Goal: Task Accomplishment & Management: Use online tool/utility

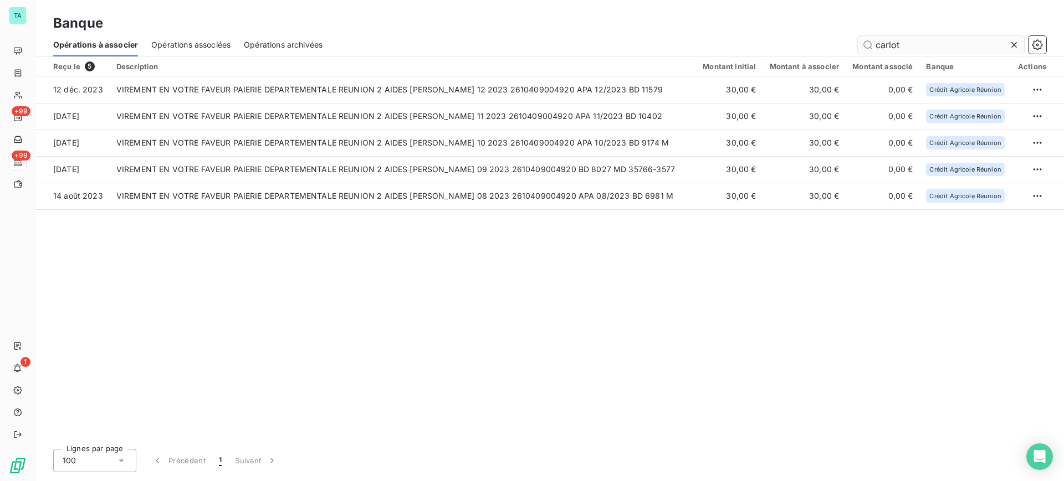
drag, startPoint x: 917, startPoint y: 44, endPoint x: 876, endPoint y: 42, distance: 41.1
click at [876, 42] on input "carlot" at bounding box center [940, 45] width 166 height 18
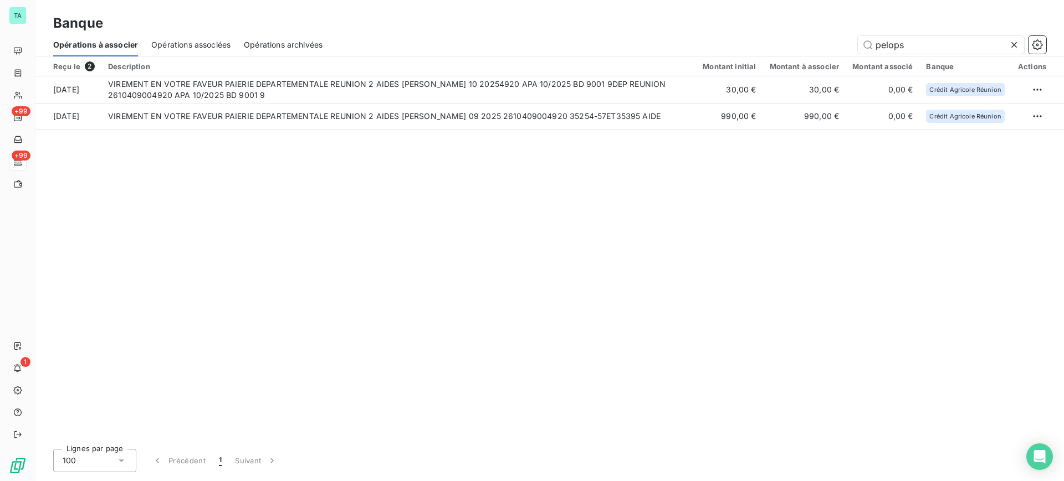
click at [350, 163] on div "Reçu le 2 Description Montant initial Montant à associer Montant associé Banque…" at bounding box center [549, 249] width 1028 height 384
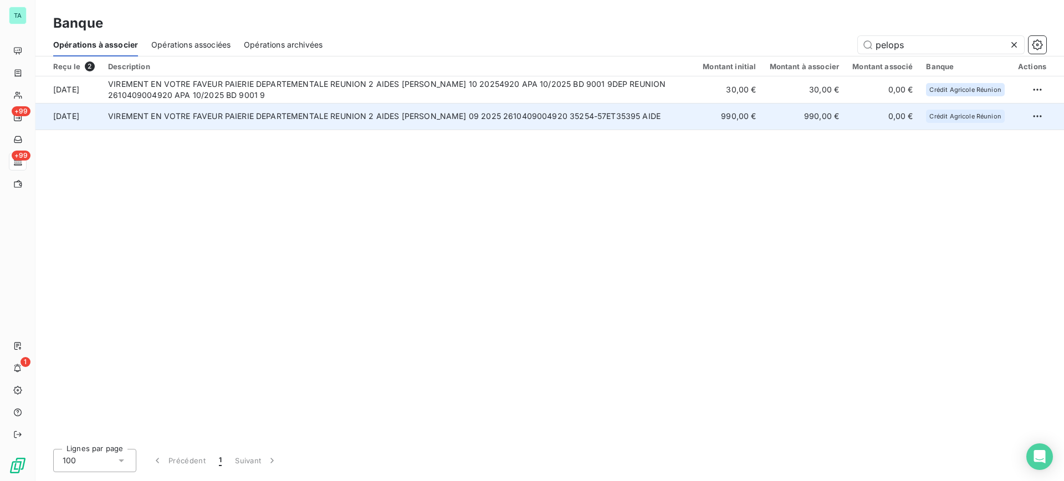
click at [397, 126] on td "VIREMENT EN VOTRE FAVEUR PAIERIE DEPARTEMENTALE REUNION 2 AIDES [PERSON_NAME] 0…" at bounding box center [398, 116] width 594 height 27
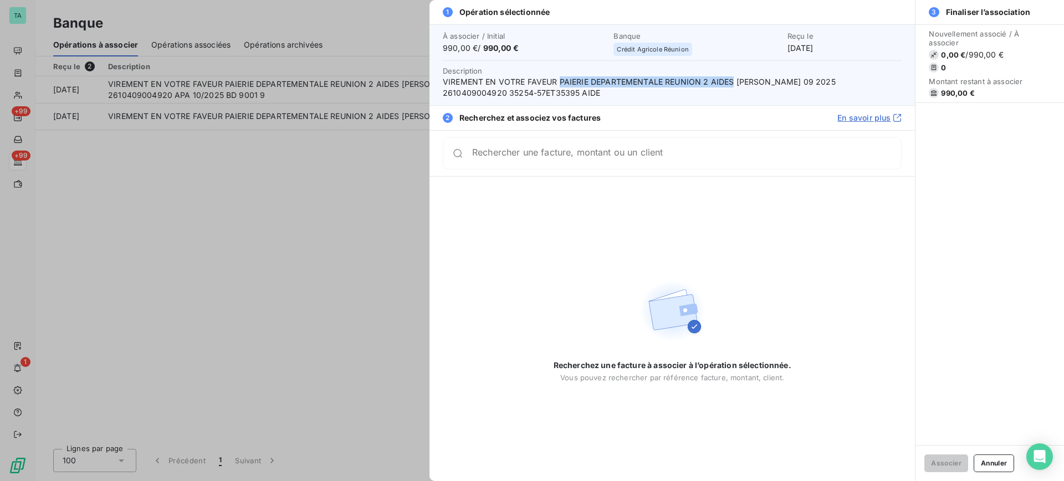
drag, startPoint x: 732, startPoint y: 81, endPoint x: 559, endPoint y: 79, distance: 172.8
click at [559, 79] on span "VIREMENT EN VOTRE FAVEUR PAIERIE DEPARTEMENTALE REUNION 2 AIDES [PERSON_NAME] 0…" at bounding box center [672, 87] width 459 height 22
copy span "PAIERIE DEPARTEMENTALE REUNION 2 AIDES"
click at [279, 256] on div at bounding box center [532, 240] width 1064 height 481
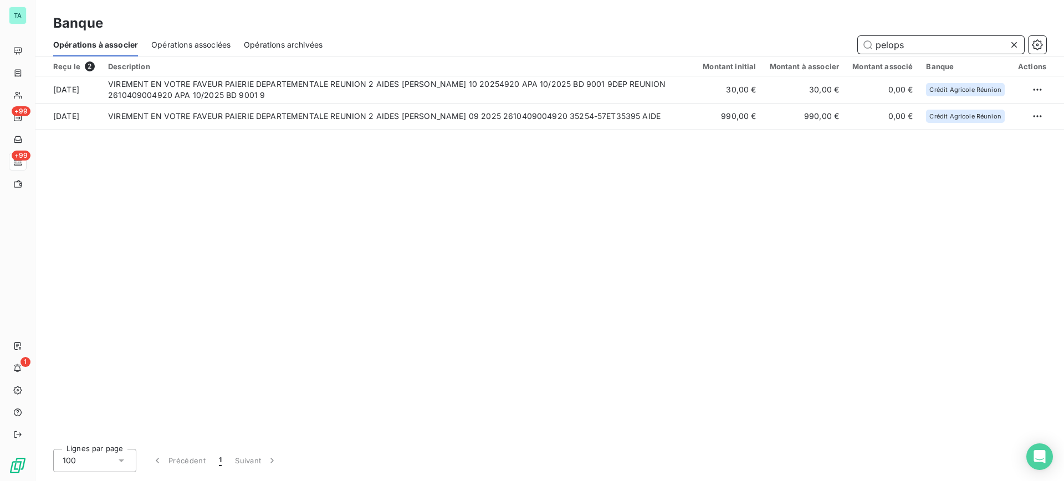
drag, startPoint x: 916, startPoint y: 47, endPoint x: 876, endPoint y: 45, distance: 39.9
click at [876, 45] on input "pelops" at bounding box center [940, 45] width 166 height 18
paste input "PAIERIE DEPARTEMENTALE REUNION 2 AIDES"
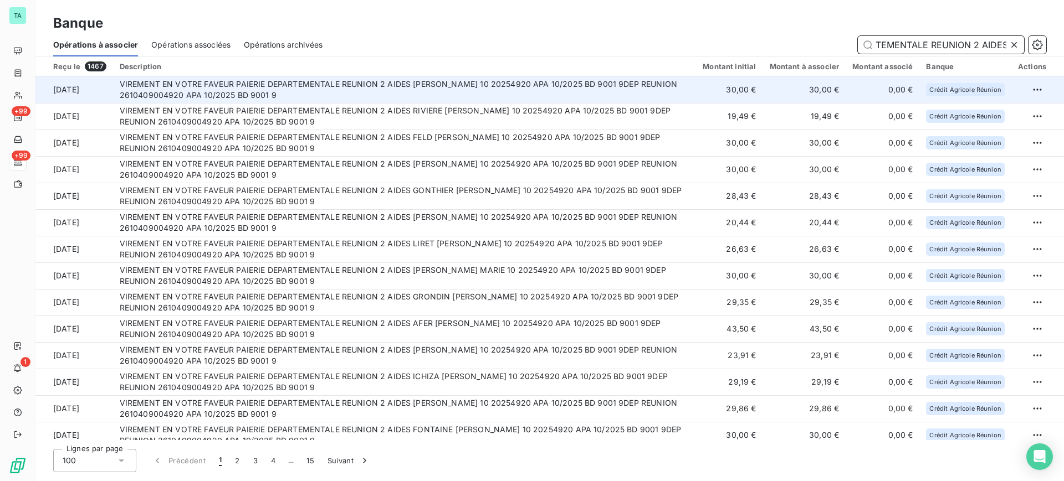
type input "PAIERIE DEPARTEMENTALE REUNION 2 AIDES"
click at [792, 98] on td "30,00 €" at bounding box center [804, 89] width 83 height 27
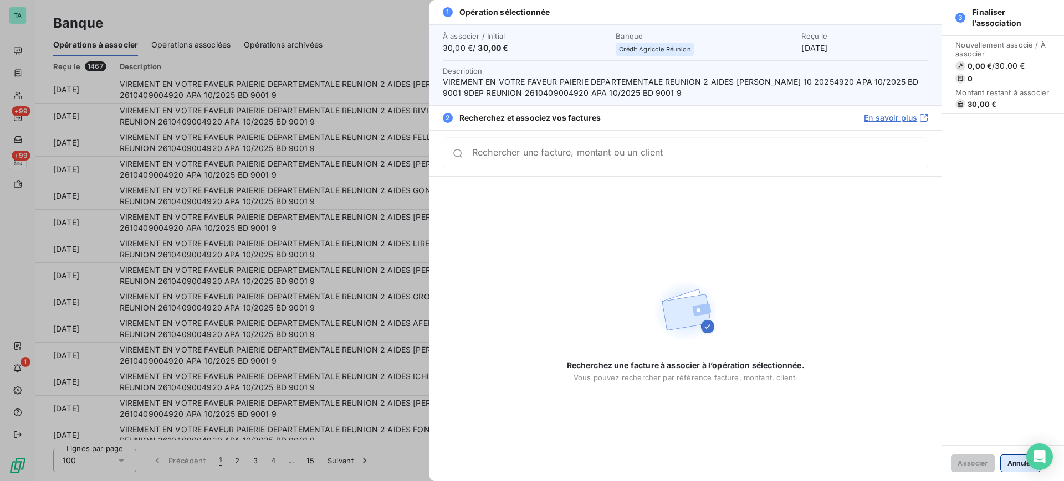
click at [1019, 470] on button "Annuler" at bounding box center [1020, 464] width 40 height 18
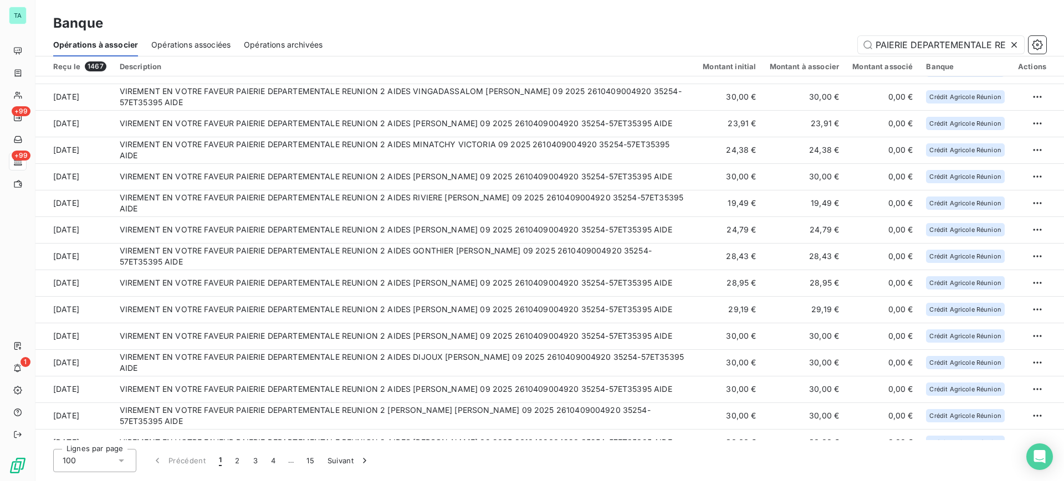
scroll to position [2295, 0]
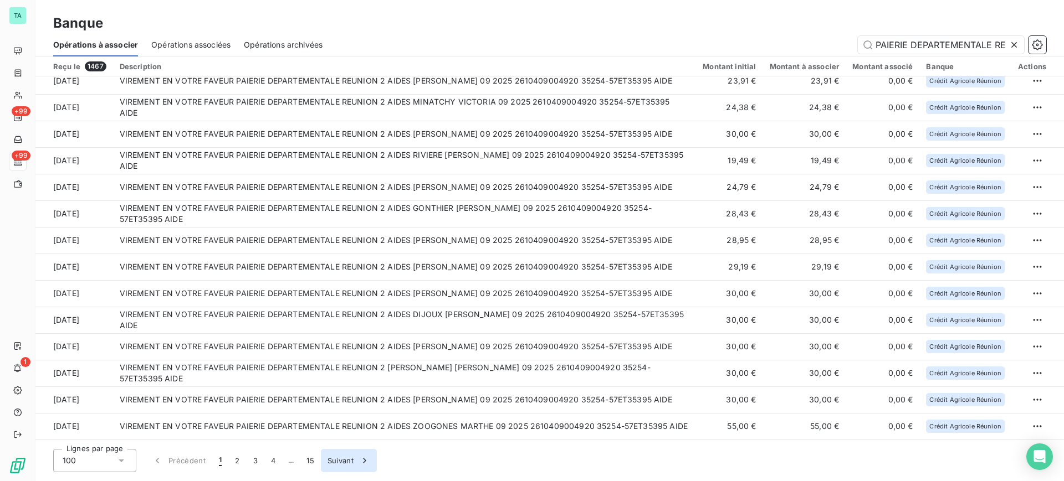
click at [338, 464] on button "Suivant" at bounding box center [349, 460] width 56 height 23
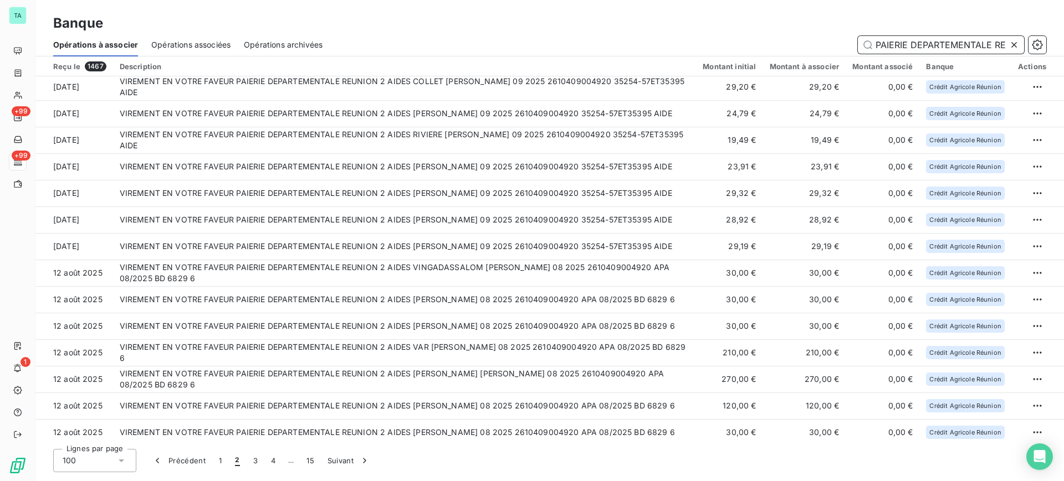
scroll to position [0, 64]
drag, startPoint x: 876, startPoint y: 47, endPoint x: 1025, endPoint y: 49, distance: 148.5
click at [1025, 49] on div "PAIERIE DEPARTEMENTALE REUNION 2 AIDES" at bounding box center [691, 45] width 710 height 18
click at [1013, 44] on icon at bounding box center [1013, 44] width 11 height 11
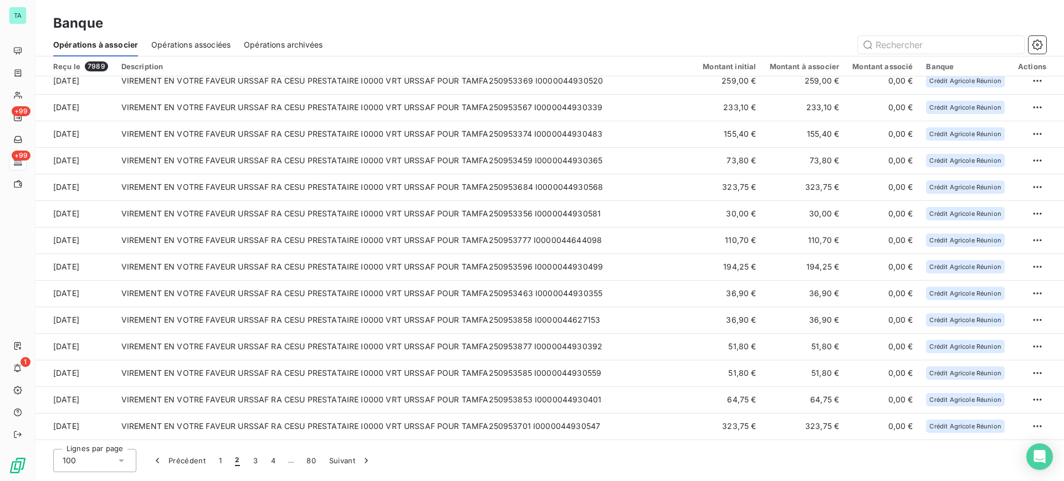
scroll to position [800, 0]
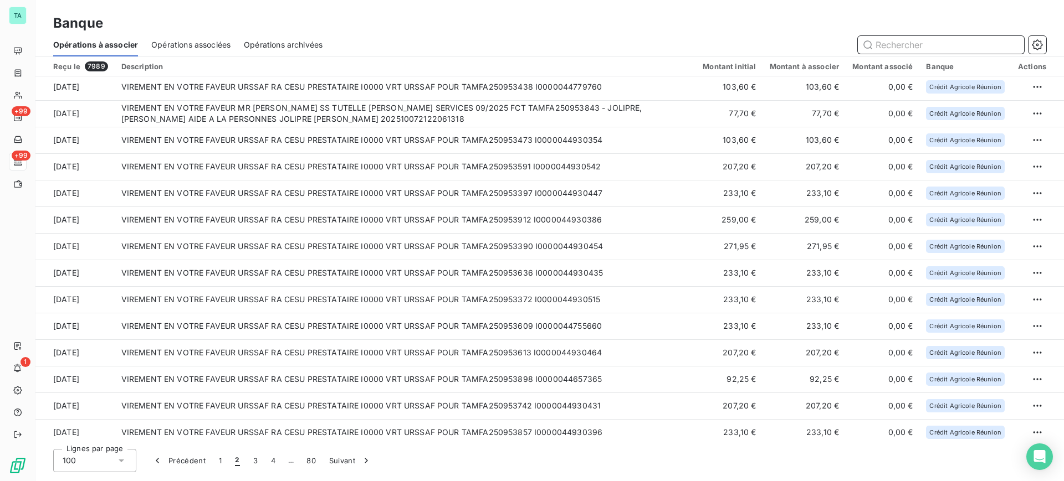
click at [911, 41] on input "text" at bounding box center [940, 45] width 166 height 18
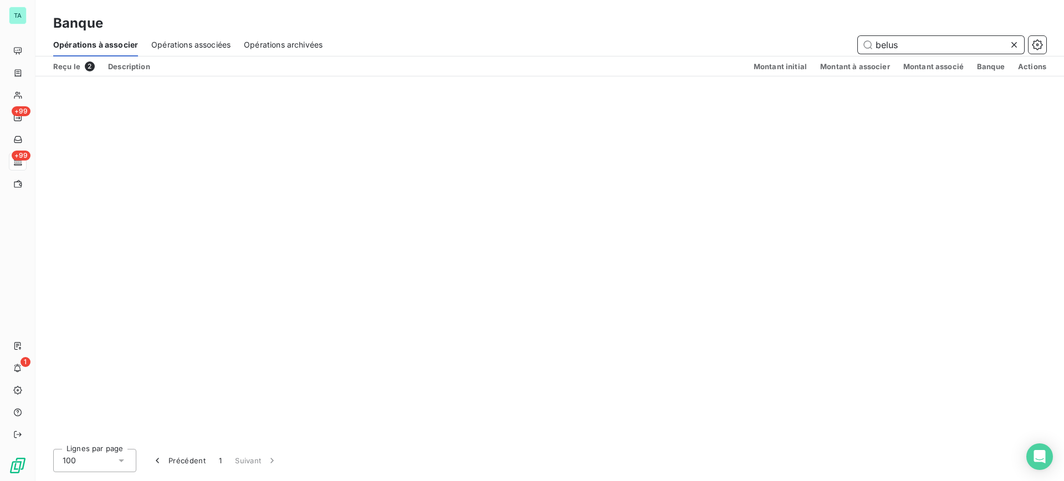
scroll to position [0, 0]
type input "belus"
click at [73, 66] on div "Reçu le 2" at bounding box center [74, 66] width 42 height 10
click at [90, 67] on span "2" at bounding box center [90, 66] width 10 height 10
click at [1013, 45] on icon at bounding box center [1014, 45] width 6 height 6
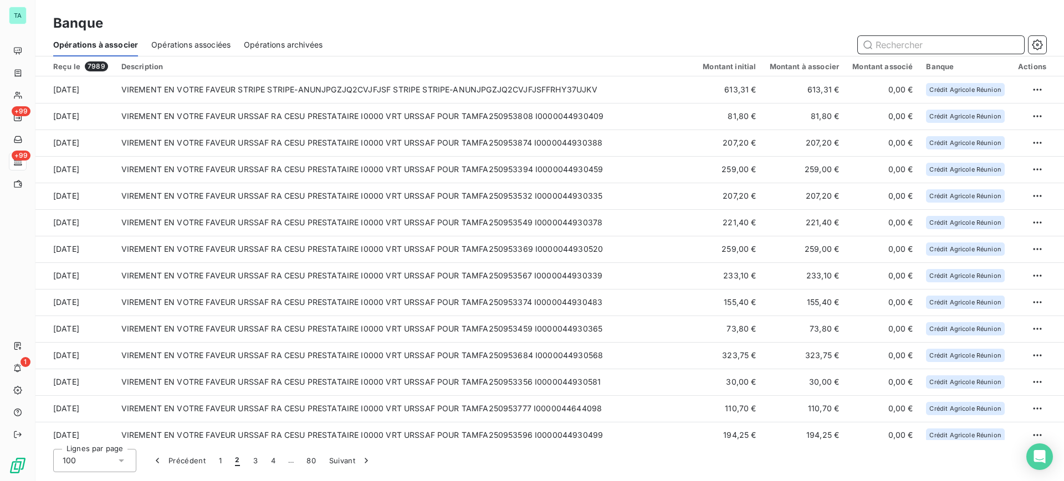
click at [979, 47] on input "text" at bounding box center [940, 45] width 166 height 18
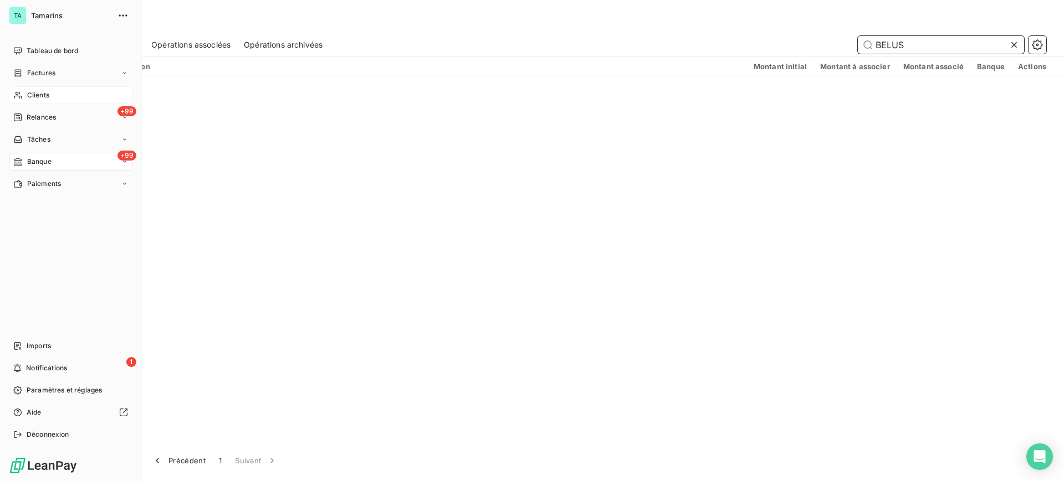
type input "BELUS"
click at [38, 96] on span "Clients" at bounding box center [38, 95] width 22 height 10
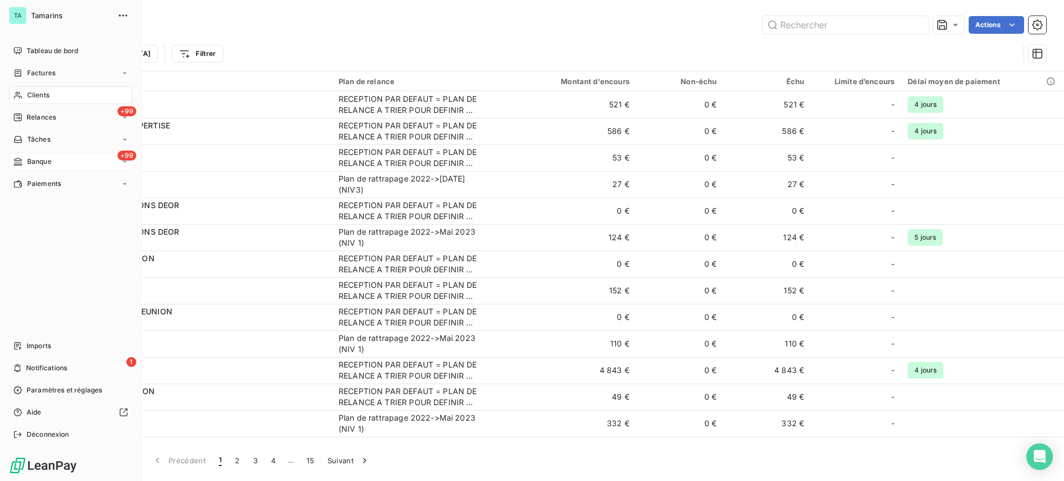
click at [45, 154] on div "+99 Banque" at bounding box center [71, 162] width 124 height 18
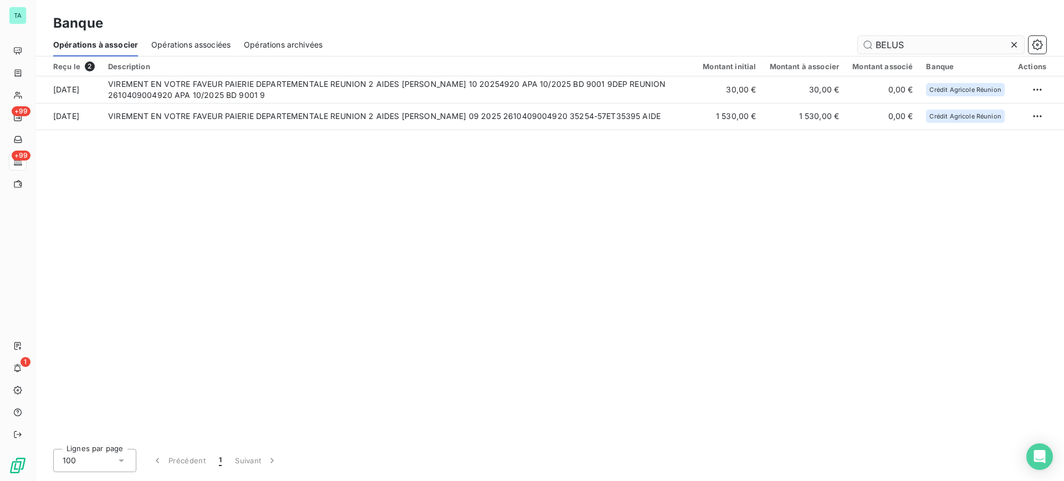
drag, startPoint x: 917, startPoint y: 45, endPoint x: 885, endPoint y: 44, distance: 31.6
click at [885, 44] on input "BELUS" at bounding box center [940, 45] width 166 height 18
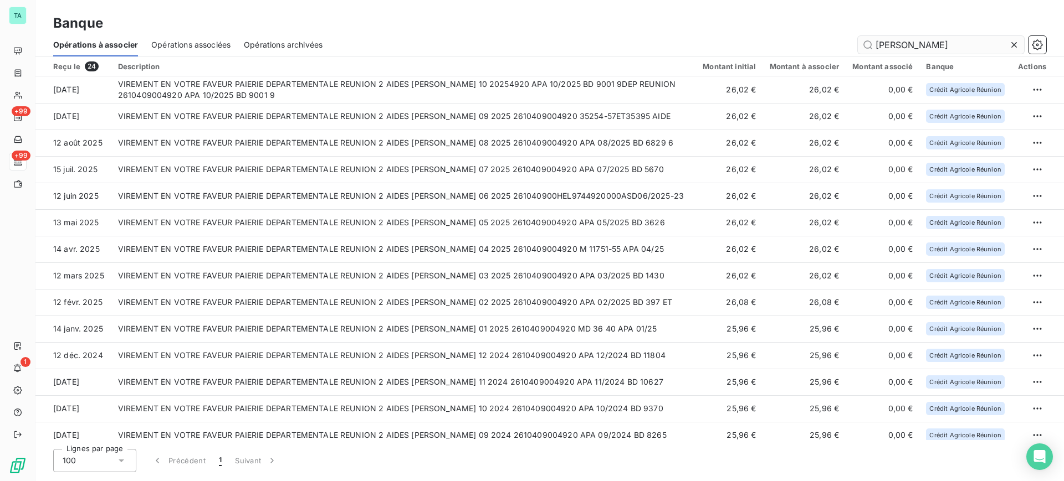
drag, startPoint x: 975, startPoint y: 46, endPoint x: 888, endPoint y: 45, distance: 87.0
click at [888, 45] on input "[PERSON_NAME]" at bounding box center [940, 45] width 166 height 18
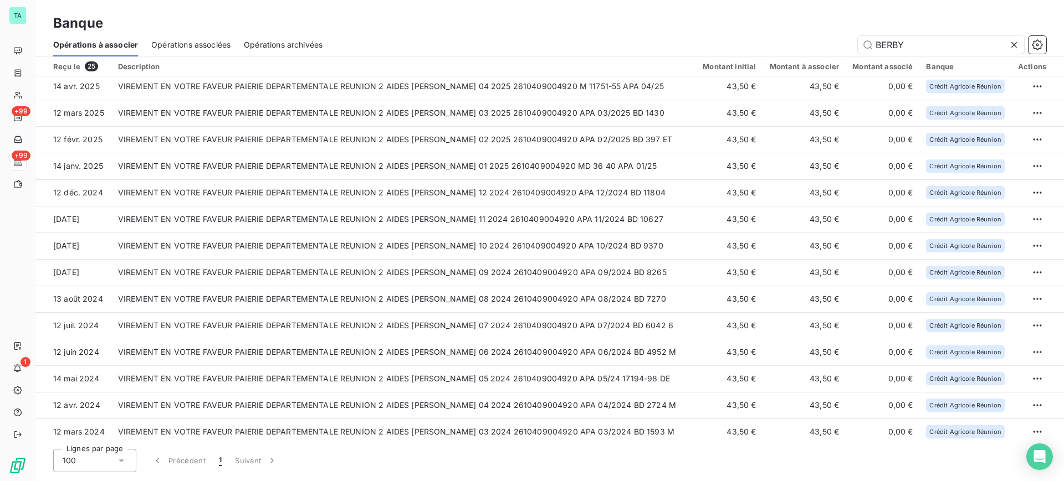
scroll to position [138, 0]
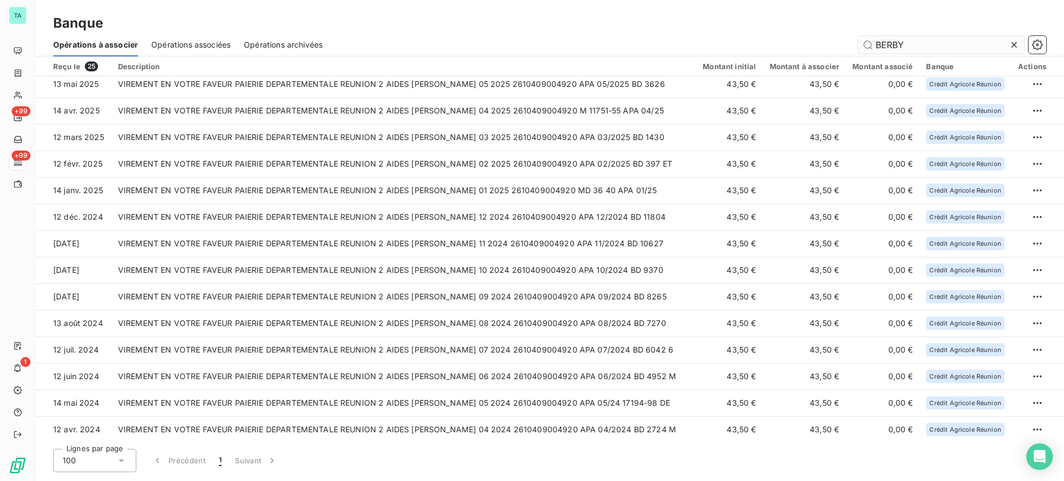
drag, startPoint x: 907, startPoint y: 42, endPoint x: 883, endPoint y: 42, distance: 24.4
click at [883, 42] on input "BERBY" at bounding box center [940, 45] width 166 height 18
drag, startPoint x: 951, startPoint y: 45, endPoint x: 882, endPoint y: 38, distance: 69.0
click at [882, 38] on input "BEUCLER SOPI" at bounding box center [940, 45] width 166 height 18
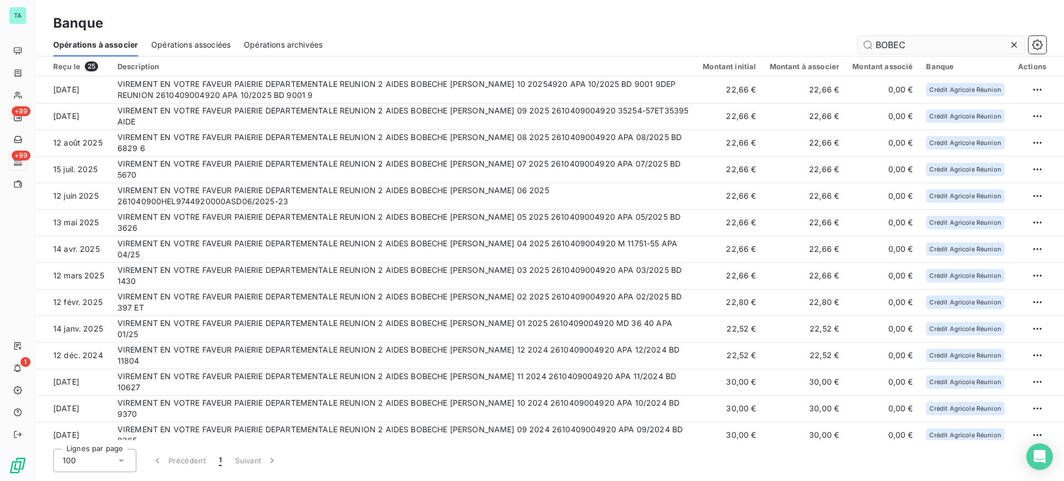
drag, startPoint x: 912, startPoint y: 44, endPoint x: 887, endPoint y: 44, distance: 24.9
click at [887, 44] on input "BOBEC" at bounding box center [940, 45] width 166 height 18
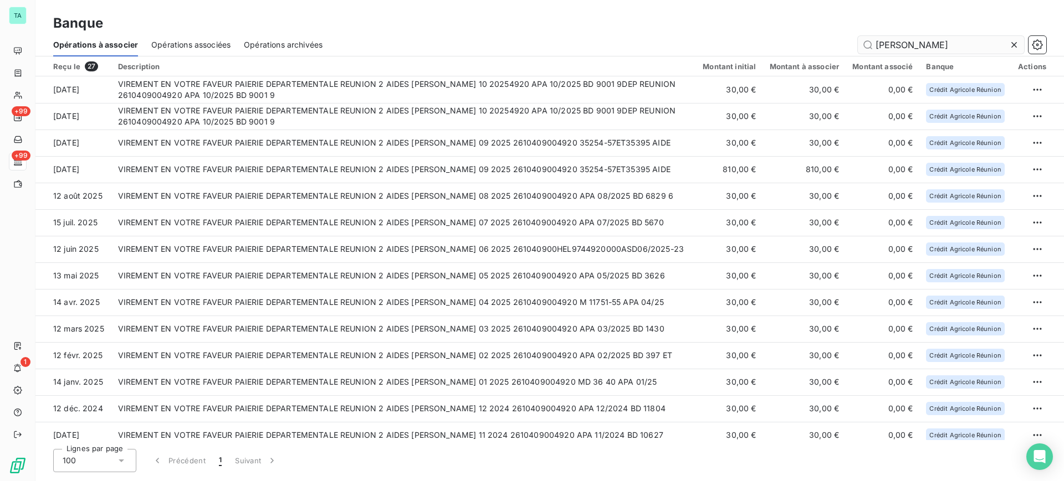
drag, startPoint x: 906, startPoint y: 44, endPoint x: 862, endPoint y: 43, distance: 43.8
click at [862, 43] on input "[PERSON_NAME]" at bounding box center [940, 45] width 166 height 18
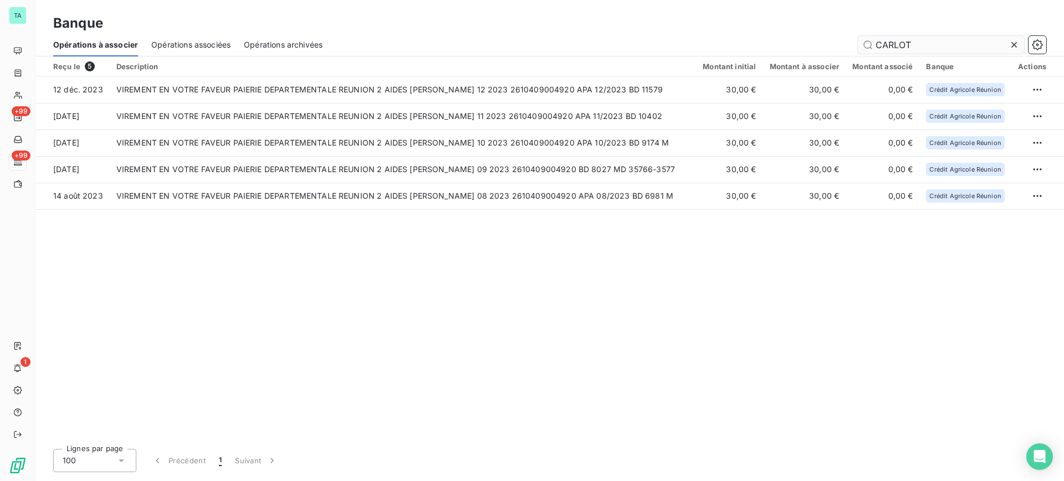
drag, startPoint x: 915, startPoint y: 40, endPoint x: 883, endPoint y: 40, distance: 32.1
click at [883, 40] on input "CARLOT" at bounding box center [940, 45] width 166 height 18
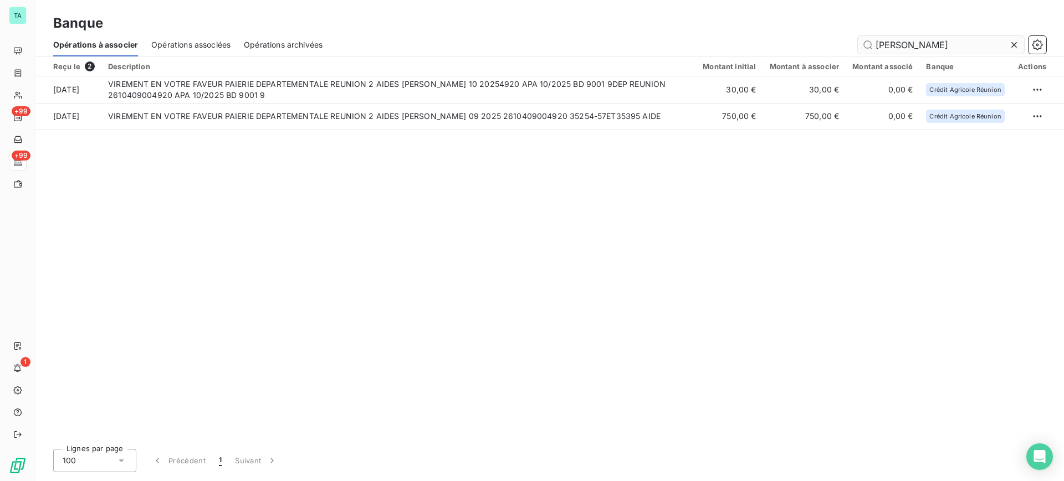
drag, startPoint x: 928, startPoint y: 40, endPoint x: 874, endPoint y: 42, distance: 53.8
click at [874, 42] on input "[PERSON_NAME]" at bounding box center [940, 45] width 166 height 18
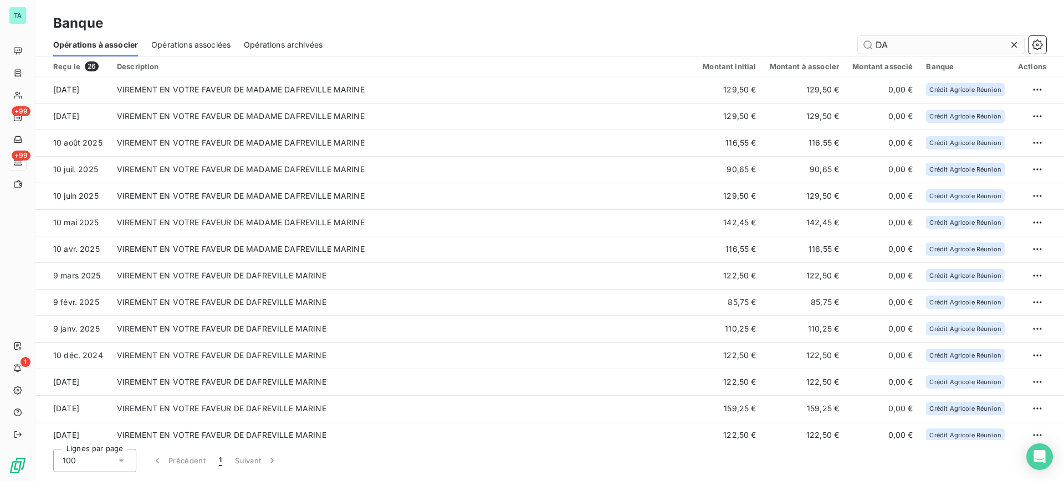
type input "D"
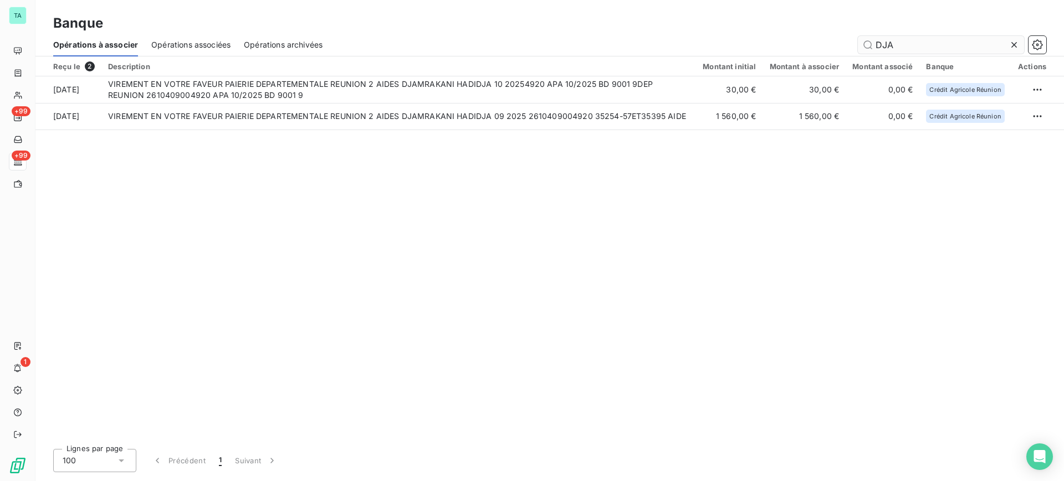
drag, startPoint x: 898, startPoint y: 41, endPoint x: 874, endPoint y: 40, distance: 23.8
click at [874, 40] on input "DJA" at bounding box center [940, 45] width 166 height 18
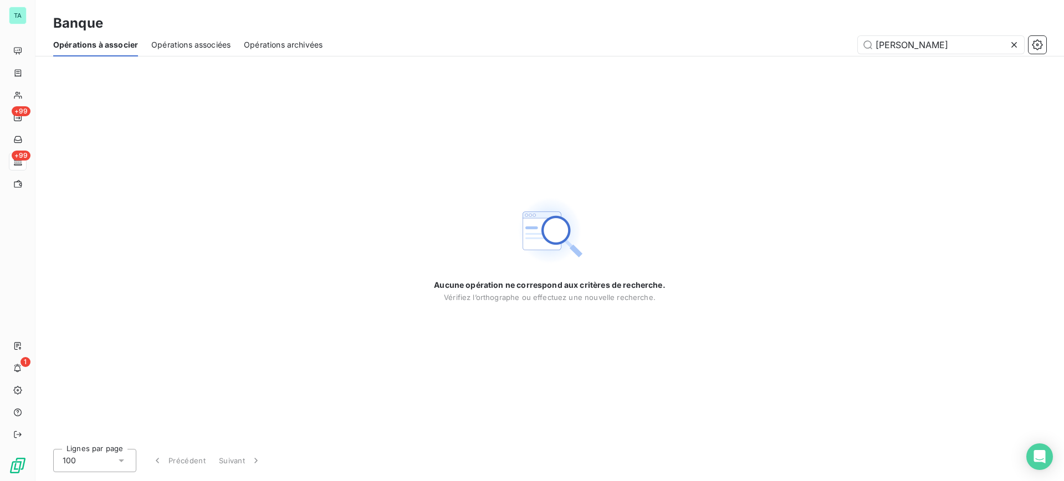
drag, startPoint x: 939, startPoint y: 38, endPoint x: 848, endPoint y: 40, distance: 90.9
click at [848, 40] on div "[PERSON_NAME]" at bounding box center [691, 45] width 710 height 18
drag, startPoint x: 933, startPoint y: 47, endPoint x: 870, endPoint y: 49, distance: 63.2
click at [870, 49] on input "FAUBOURG" at bounding box center [940, 45] width 166 height 18
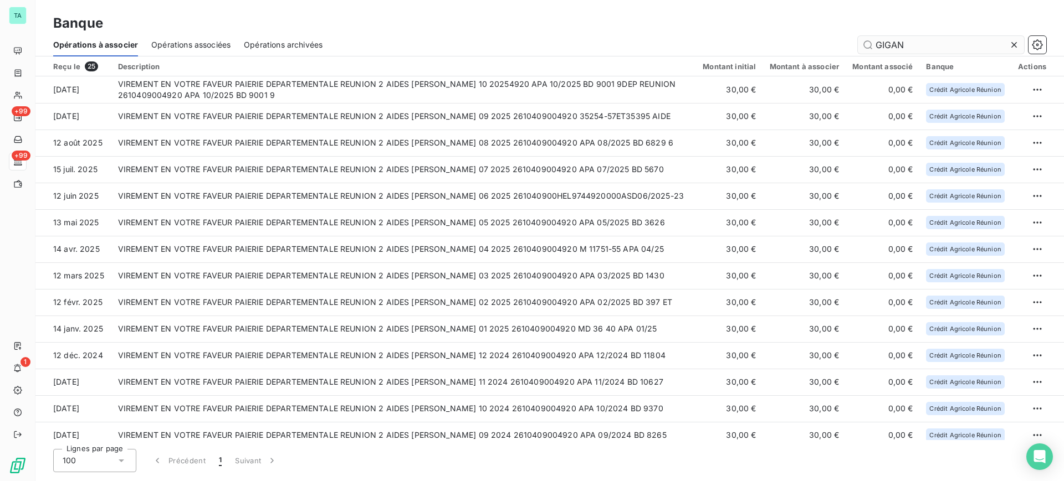
drag, startPoint x: 923, startPoint y: 45, endPoint x: 873, endPoint y: 46, distance: 49.9
click at [873, 46] on input "GIGAN" at bounding box center [940, 45] width 166 height 18
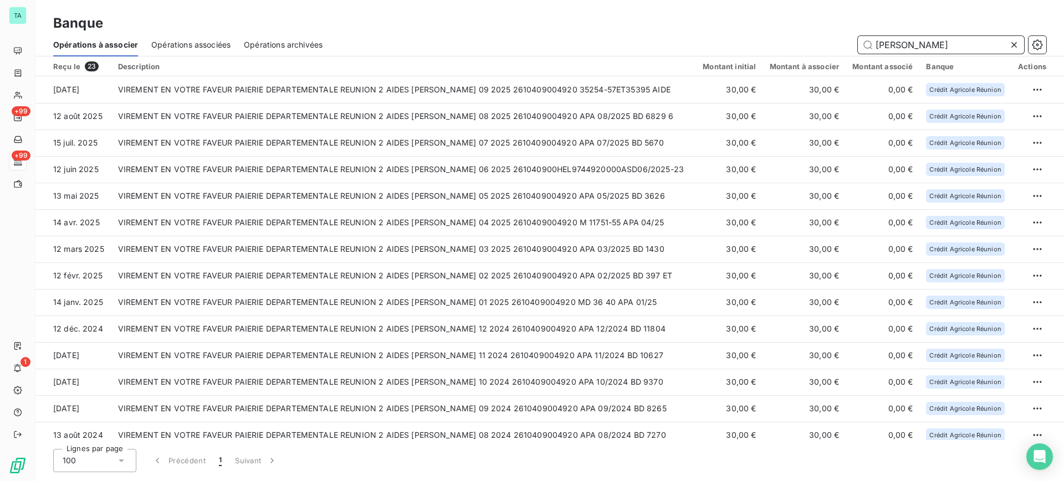
drag, startPoint x: 911, startPoint y: 40, endPoint x: 870, endPoint y: 39, distance: 41.0
click at [870, 39] on input "[PERSON_NAME]" at bounding box center [940, 45] width 166 height 18
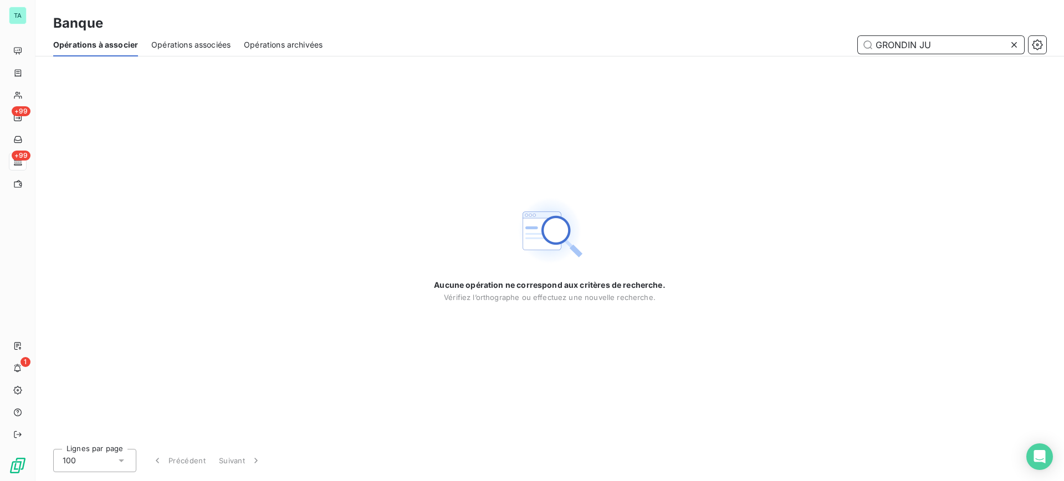
click at [962, 40] on input "GRONDIN JU" at bounding box center [940, 45] width 166 height 18
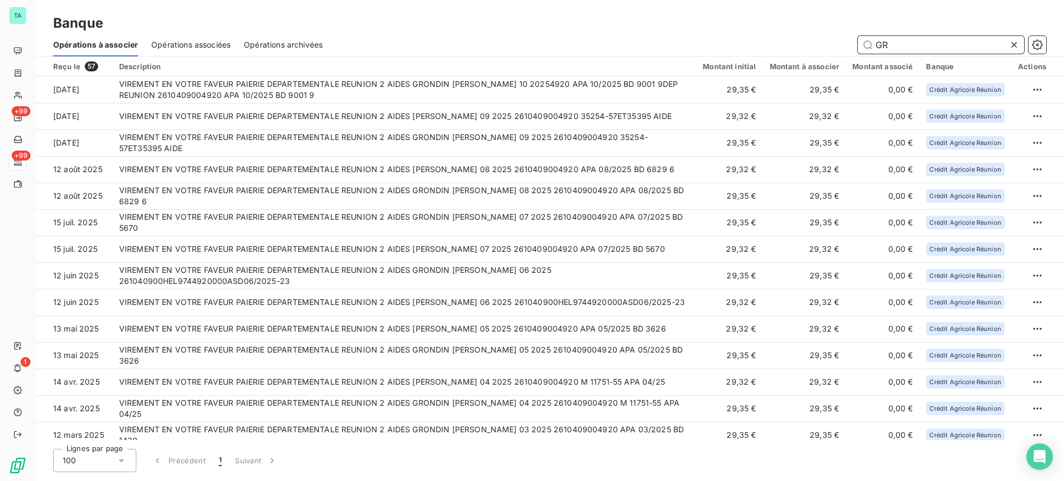
type input "G"
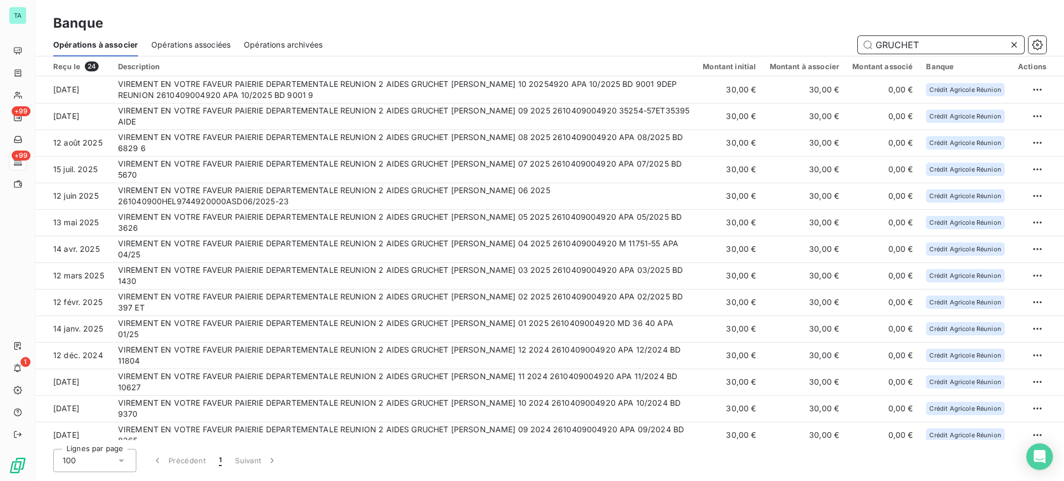
drag, startPoint x: 920, startPoint y: 41, endPoint x: 883, endPoint y: 43, distance: 37.2
click at [883, 43] on input "GRUCHET" at bounding box center [940, 45] width 166 height 18
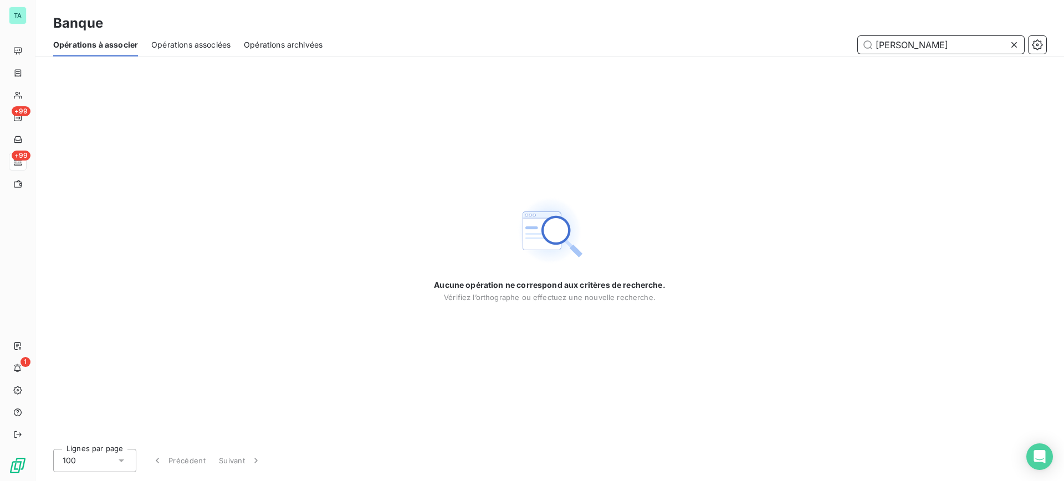
drag, startPoint x: 930, startPoint y: 45, endPoint x: 875, endPoint y: 45, distance: 55.4
click at [875, 45] on input "[PERSON_NAME]" at bounding box center [940, 45] width 166 height 18
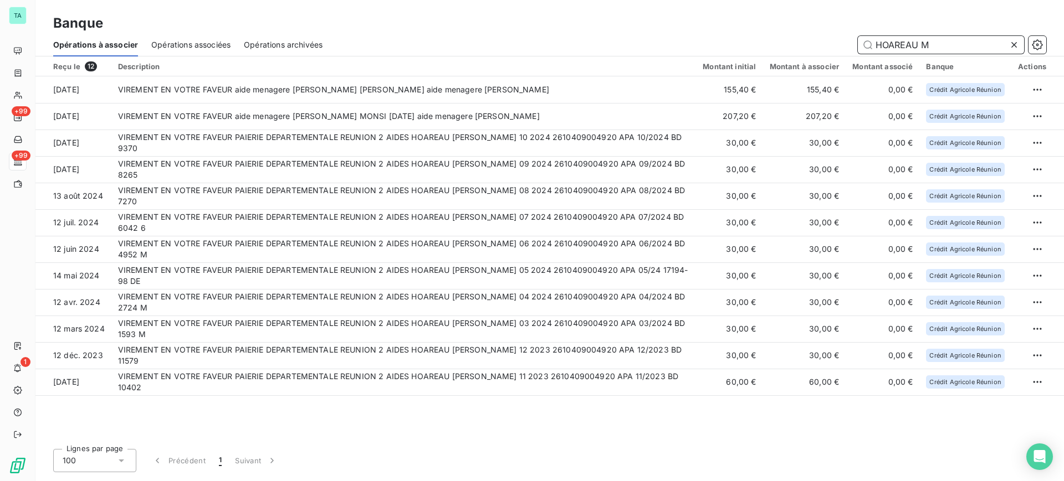
drag, startPoint x: 945, startPoint y: 43, endPoint x: 867, endPoint y: 40, distance: 77.6
click at [867, 40] on input "HOAREAU M" at bounding box center [940, 45] width 166 height 18
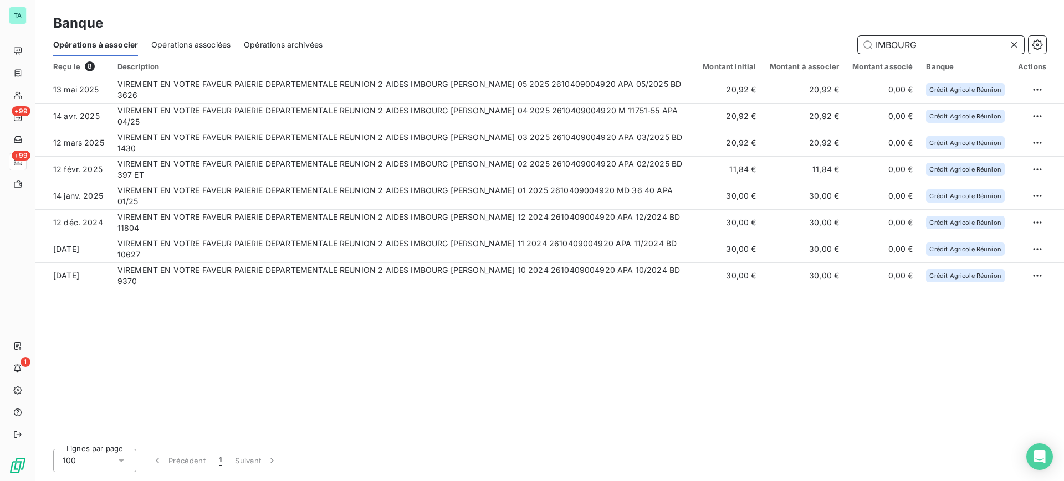
drag, startPoint x: 922, startPoint y: 43, endPoint x: 868, endPoint y: 45, distance: 53.8
click at [868, 45] on input "IMBOURG" at bounding box center [940, 45] width 166 height 18
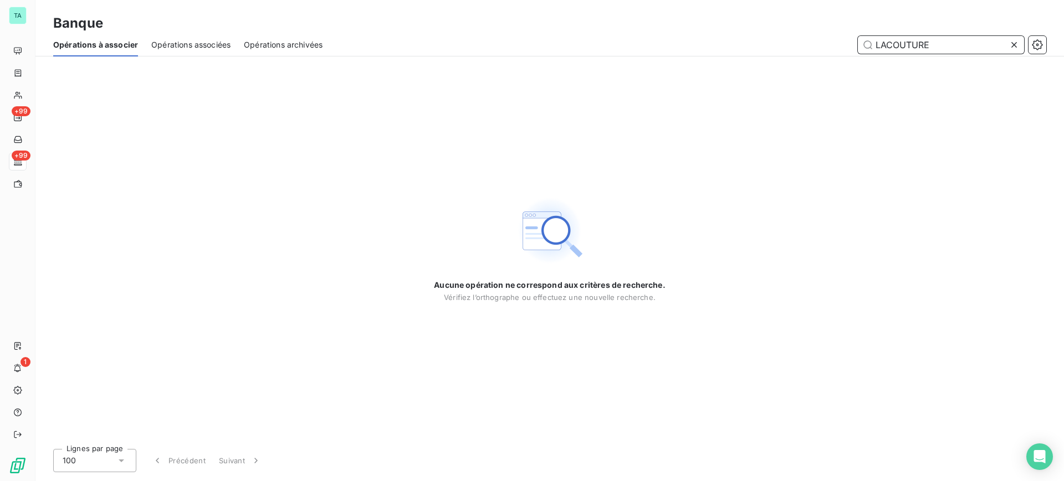
drag, startPoint x: 938, startPoint y: 44, endPoint x: 889, endPoint y: 47, distance: 49.9
click at [889, 47] on input "LACOUTURE" at bounding box center [940, 45] width 166 height 18
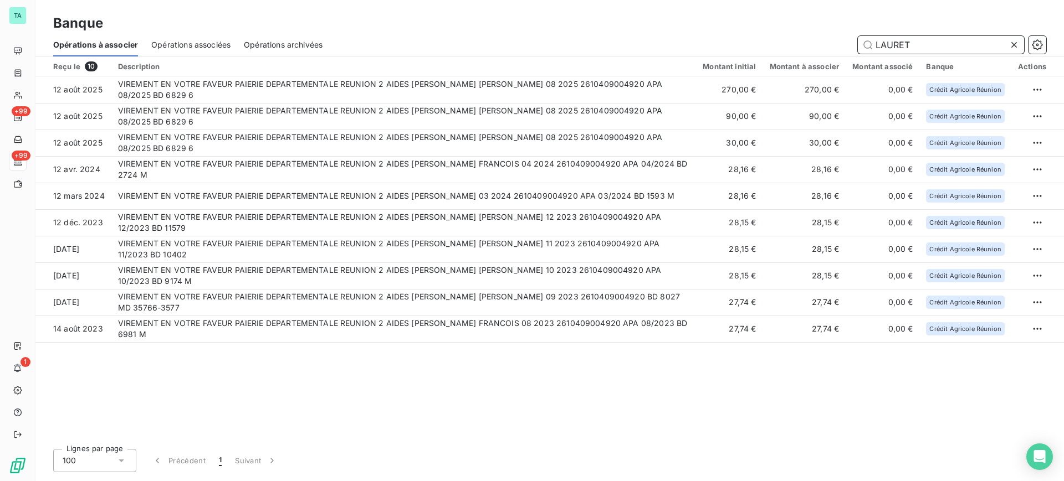
drag, startPoint x: 898, startPoint y: 42, endPoint x: 881, endPoint y: 44, distance: 16.7
click at [881, 44] on input "LAURET" at bounding box center [940, 45] width 166 height 18
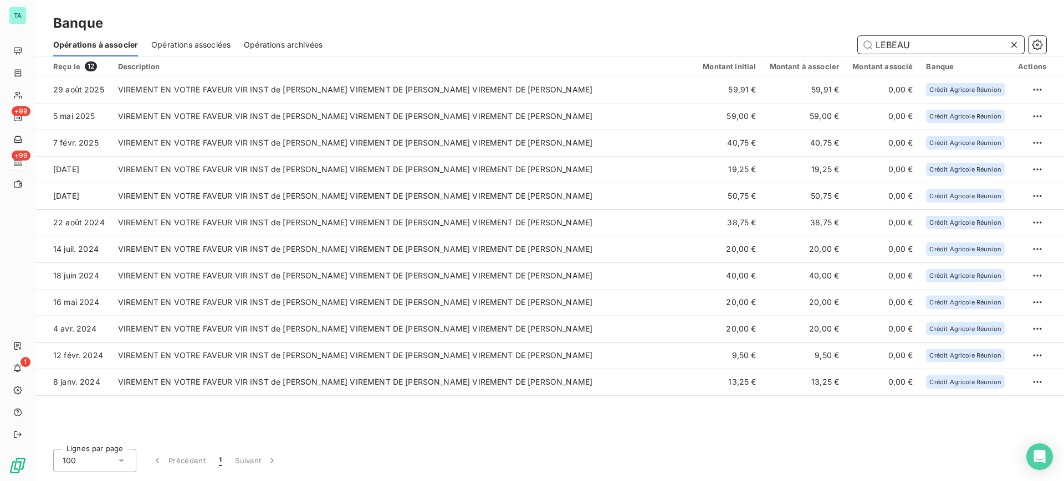
drag, startPoint x: 933, startPoint y: 42, endPoint x: 886, endPoint y: 44, distance: 47.1
click at [886, 44] on input "LEBEAU" at bounding box center [940, 45] width 166 height 18
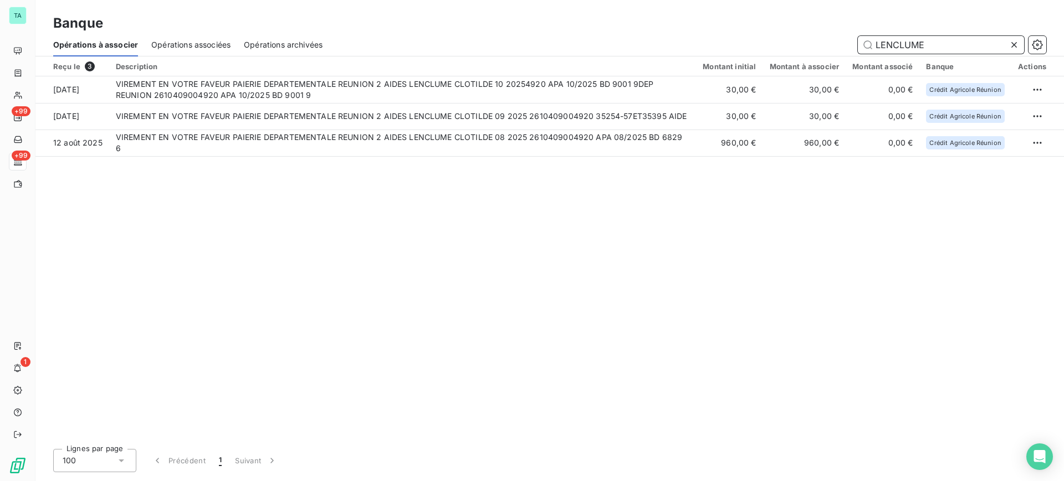
drag, startPoint x: 931, startPoint y: 47, endPoint x: 875, endPoint y: 47, distance: 56.5
click at [875, 47] on input "LENCLUME" at bounding box center [940, 45] width 166 height 18
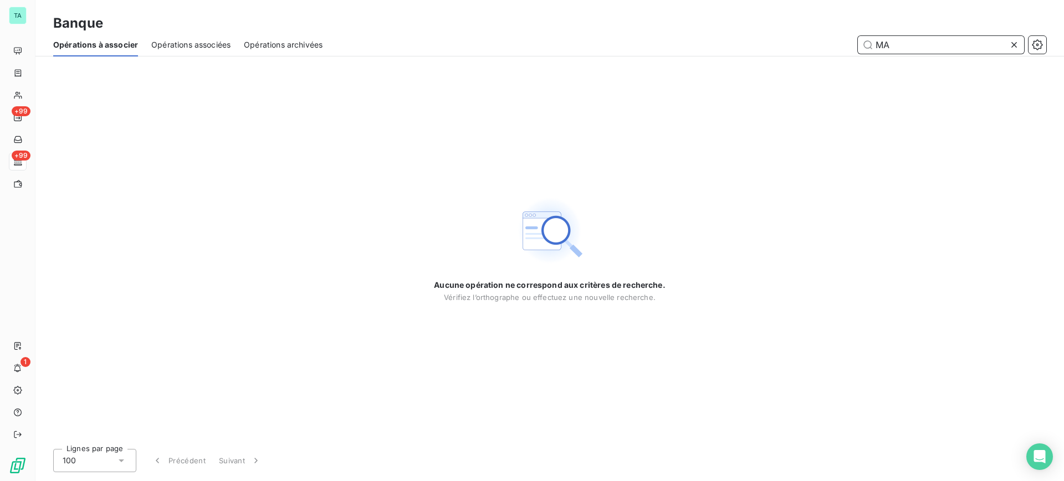
type input "M"
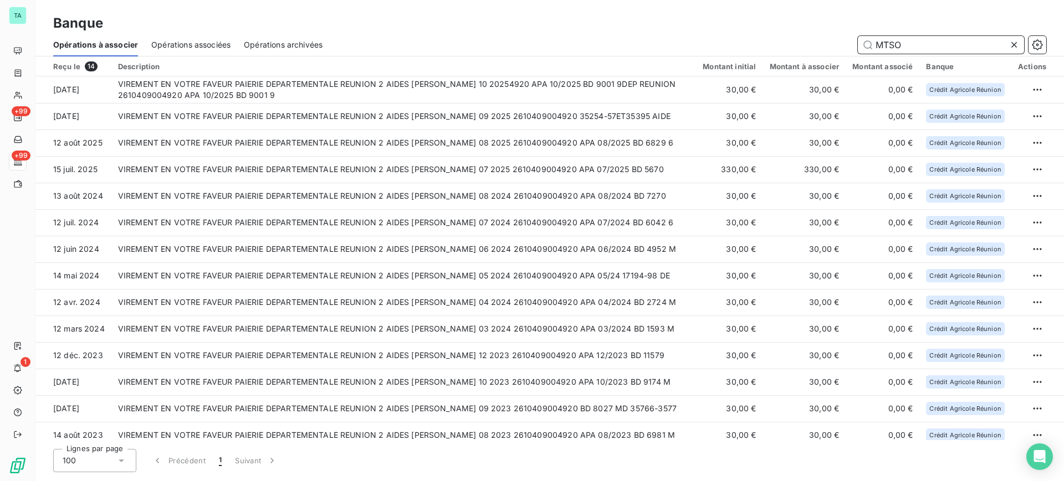
drag, startPoint x: 902, startPoint y: 47, endPoint x: 882, endPoint y: 47, distance: 19.9
click at [882, 47] on input "MTSO" at bounding box center [940, 45] width 166 height 18
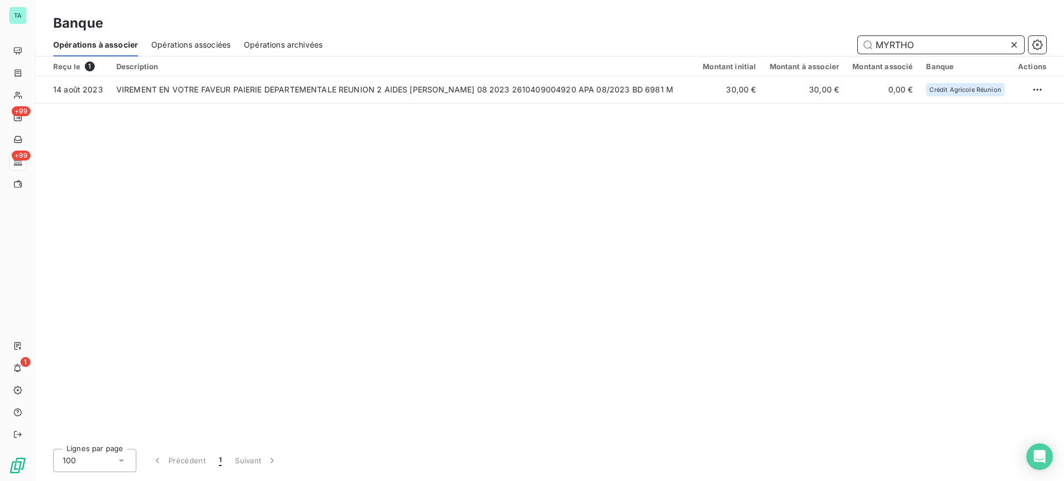
drag, startPoint x: 925, startPoint y: 47, endPoint x: 869, endPoint y: 40, distance: 56.8
click at [869, 40] on input "MYRTHO" at bounding box center [940, 45] width 166 height 18
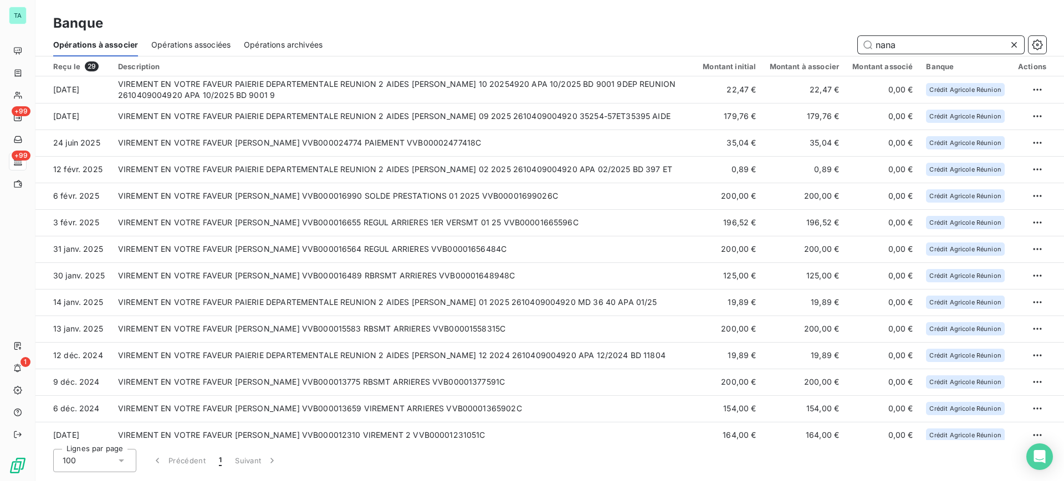
click at [876, 47] on input "nana" at bounding box center [940, 45] width 166 height 18
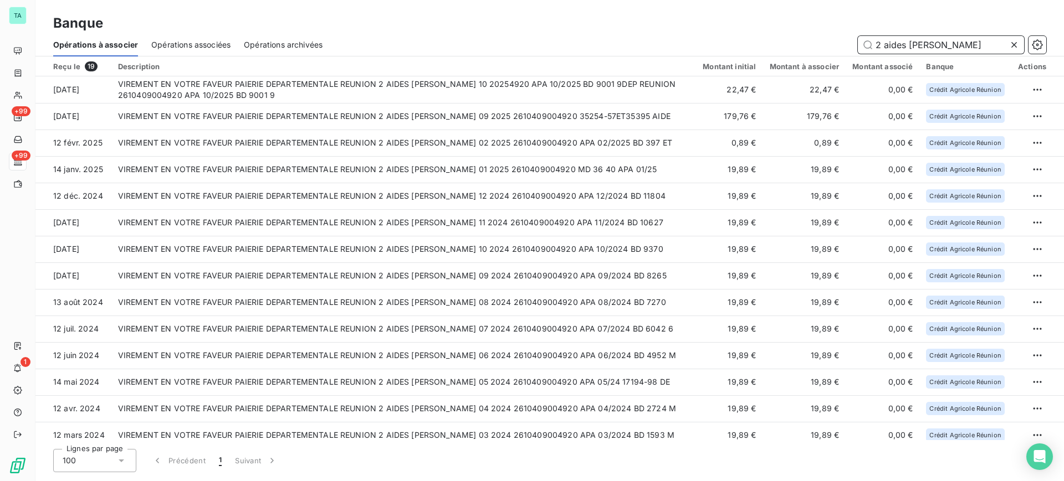
drag, startPoint x: 938, startPoint y: 42, endPoint x: 915, endPoint y: 48, distance: 24.0
click at [915, 48] on input "2 aides [PERSON_NAME]" at bounding box center [940, 45] width 166 height 18
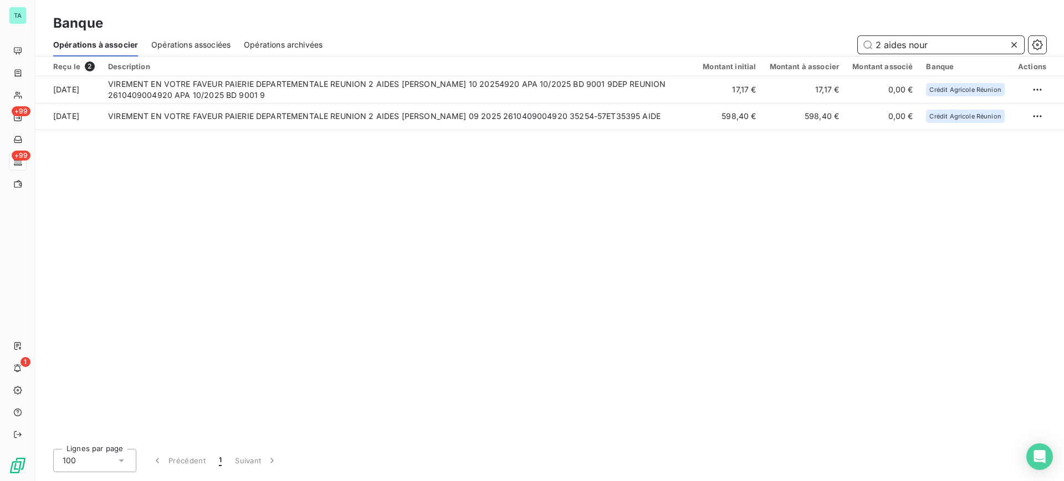
drag, startPoint x: 936, startPoint y: 45, endPoint x: 910, endPoint y: 42, distance: 26.2
click at [910, 42] on input "2 aides nour" at bounding box center [940, 45] width 166 height 18
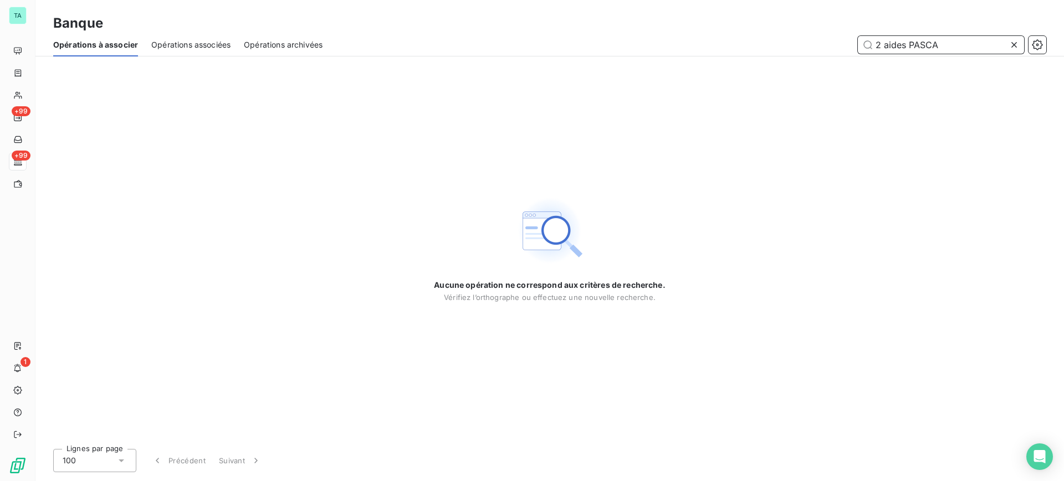
drag, startPoint x: 951, startPoint y: 43, endPoint x: 921, endPoint y: 44, distance: 30.5
click at [921, 44] on input "2 aides PASCA" at bounding box center [940, 45] width 166 height 18
drag, startPoint x: 946, startPoint y: 42, endPoint x: 869, endPoint y: 40, distance: 77.0
click at [869, 40] on input "2 aides PAYET" at bounding box center [940, 45] width 166 height 18
click at [947, 42] on input "2 aides PAYET" at bounding box center [940, 45] width 166 height 18
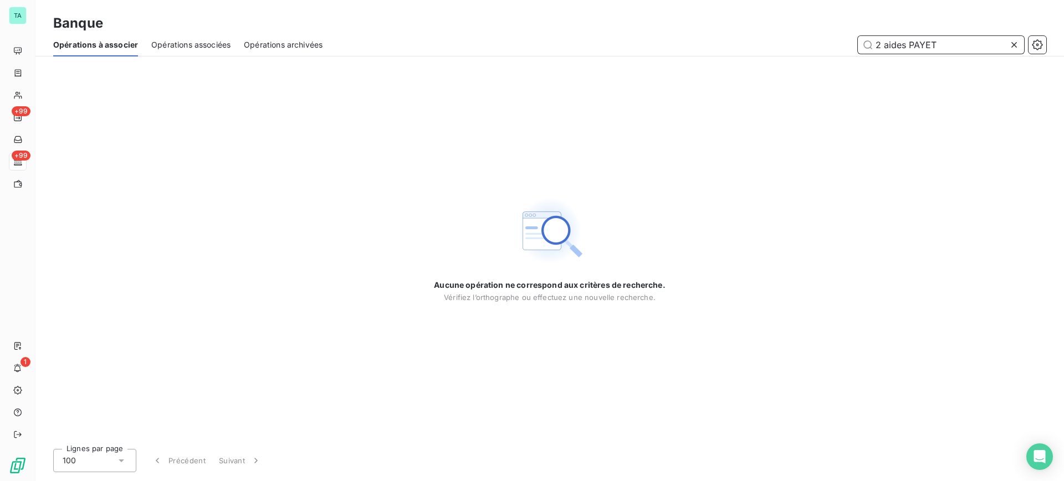
drag, startPoint x: 947, startPoint y: 42, endPoint x: 916, endPoint y: 43, distance: 31.6
click at [916, 43] on input "2 aides PAYET" at bounding box center [940, 45] width 166 height 18
drag, startPoint x: 943, startPoint y: 43, endPoint x: 925, endPoint y: 44, distance: 18.3
click at [925, 44] on input "2 aides PELPOS" at bounding box center [940, 45] width 166 height 18
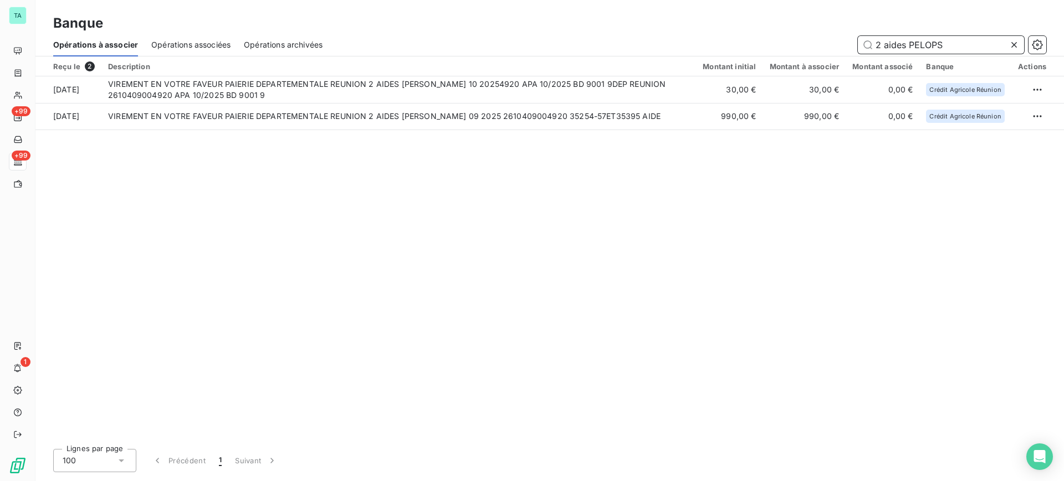
drag, startPoint x: 941, startPoint y: 46, endPoint x: 908, endPoint y: 38, distance: 33.6
click at [908, 38] on input "2 aides PELOPS" at bounding box center [940, 45] width 166 height 18
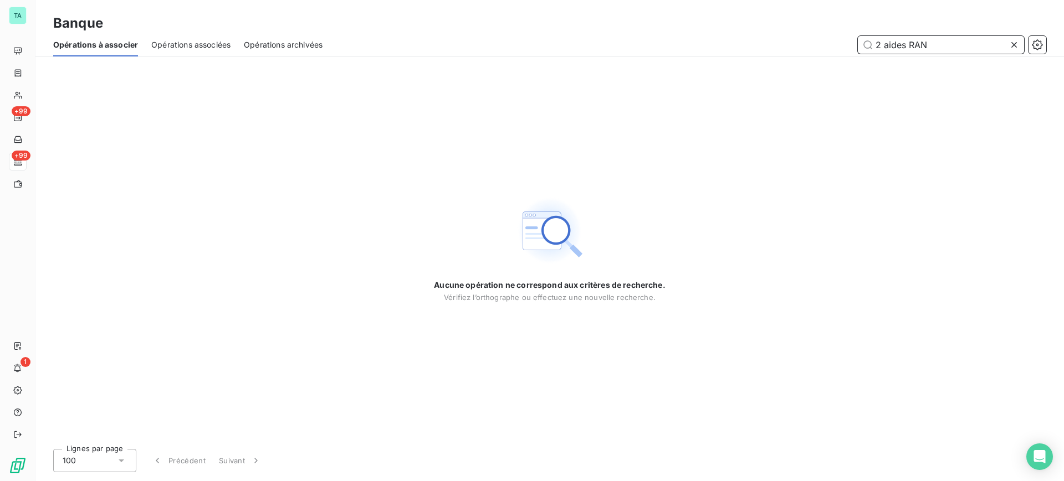
drag, startPoint x: 930, startPoint y: 45, endPoint x: 915, endPoint y: 44, distance: 15.0
click at [915, 44] on input "2 aides RAN" at bounding box center [940, 45] width 166 height 18
drag, startPoint x: 945, startPoint y: 45, endPoint x: 907, endPoint y: 45, distance: 37.7
click at [907, 45] on input "2 aides [PERSON_NAME]" at bounding box center [940, 45] width 166 height 18
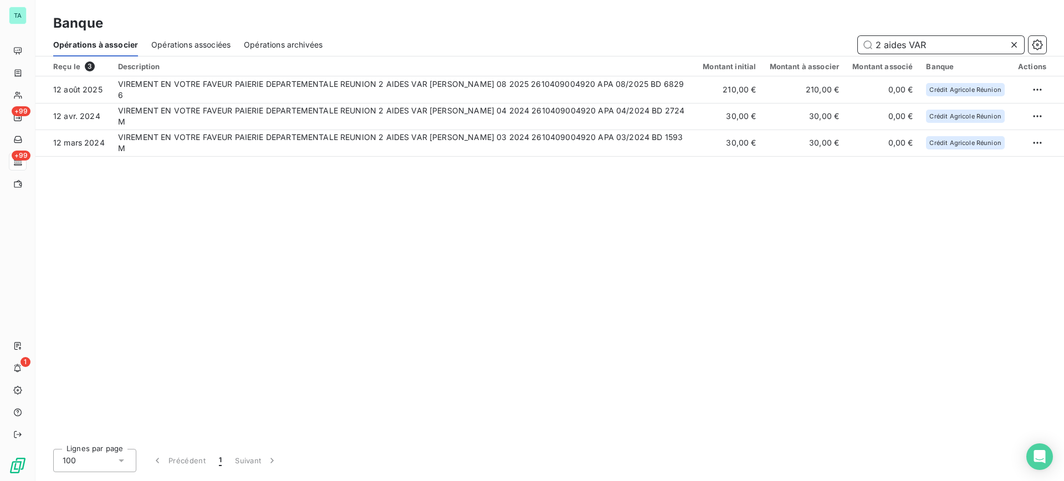
type input "2 aides VAR"
